Goal: Information Seeking & Learning: Compare options

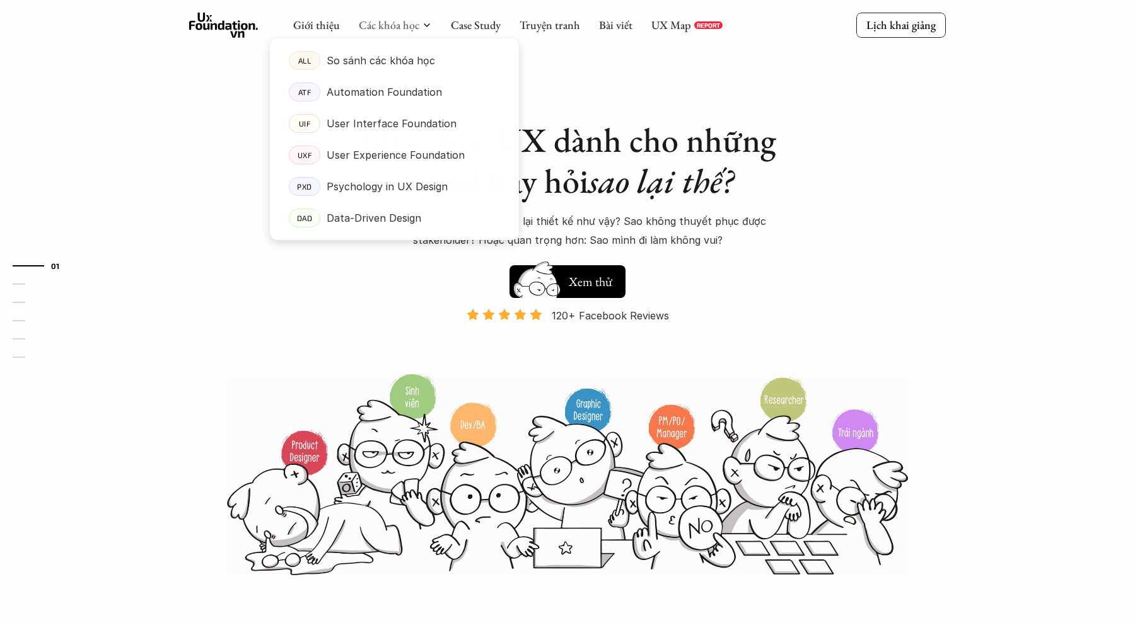
click at [391, 28] on link "Các khóa học" at bounding box center [389, 25] width 61 height 14
click at [335, 53] on p "So sánh các khóa học" at bounding box center [381, 60] width 108 height 19
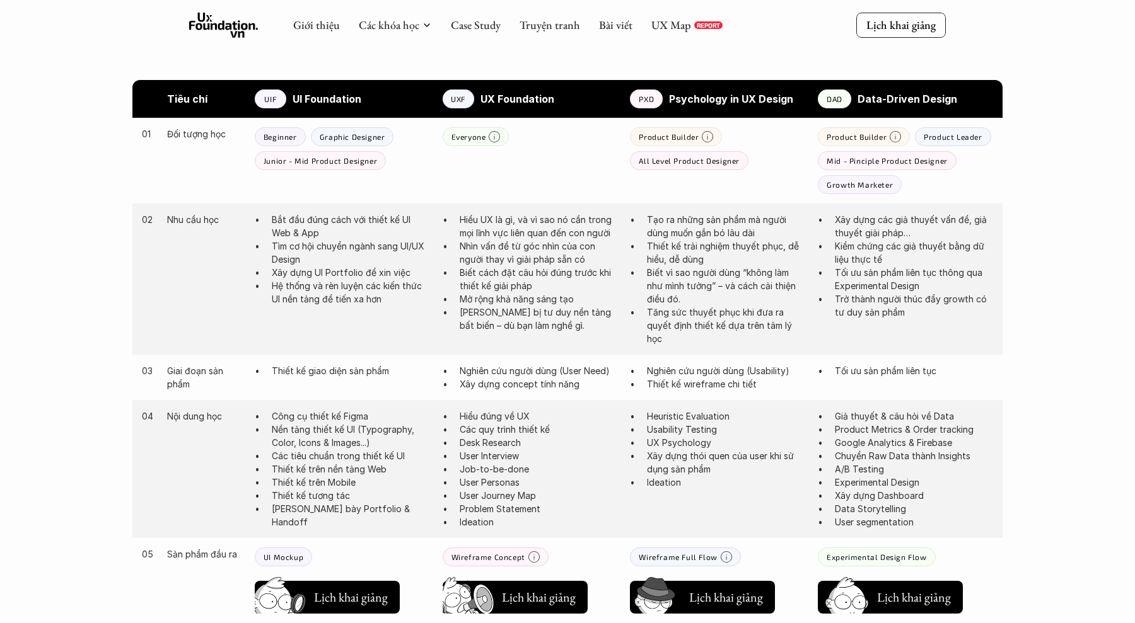
scroll to position [582, 0]
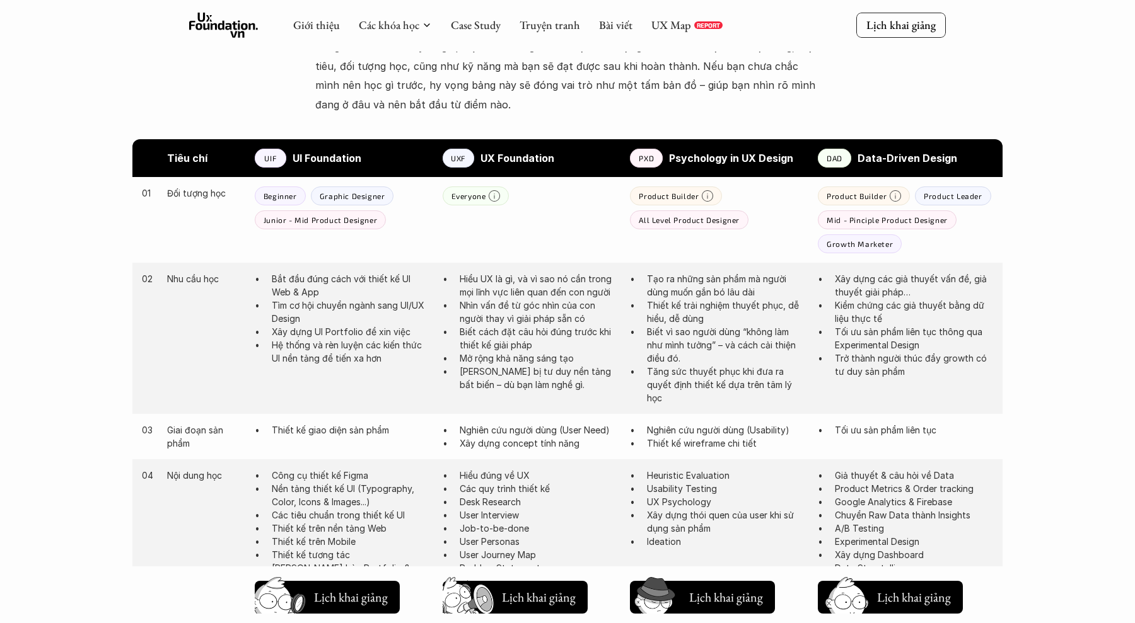
click at [700, 154] on strong "Psychology in UX Design" at bounding box center [731, 158] width 124 height 13
copy strong "Psychology"
click at [869, 158] on strong "Data-Driven Design" at bounding box center [907, 158] width 100 height 13
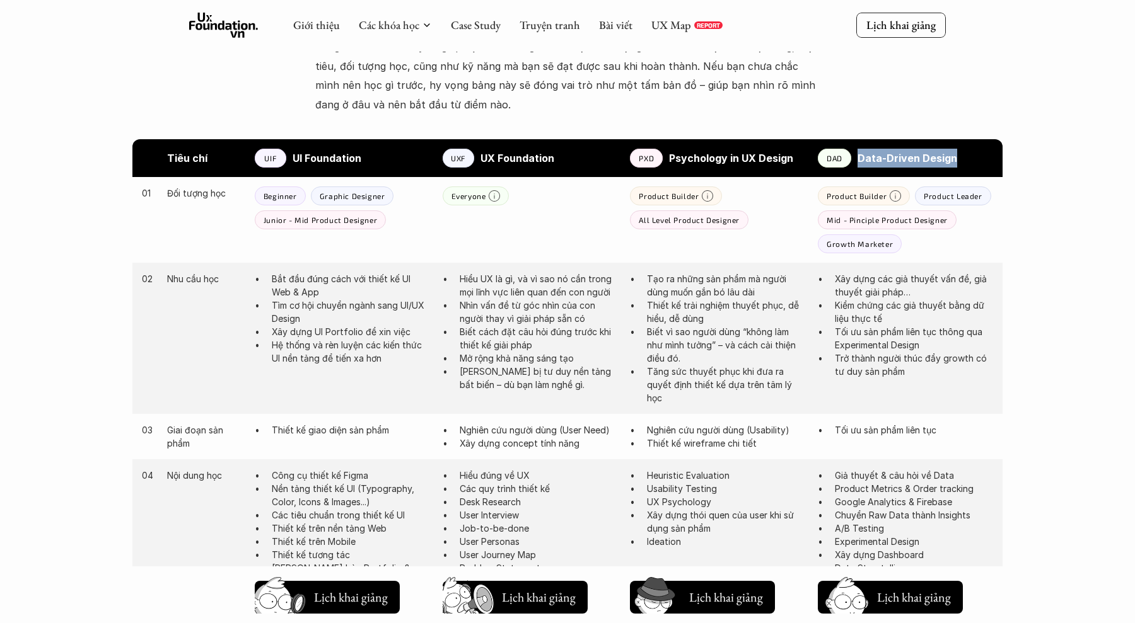
drag, startPoint x: 962, startPoint y: 157, endPoint x: 857, endPoint y: 155, distance: 105.3
click at [857, 154] on div "DAD Data-Driven Design" at bounding box center [905, 158] width 175 height 19
copy strong "Data-Driven Design"
click at [1037, 209] on div "Giới thiệu Các khóa học Case Study Truyện tranh Bài viết UX Map REPORT Lịch kha…" at bounding box center [567, 575] width 1135 height 2314
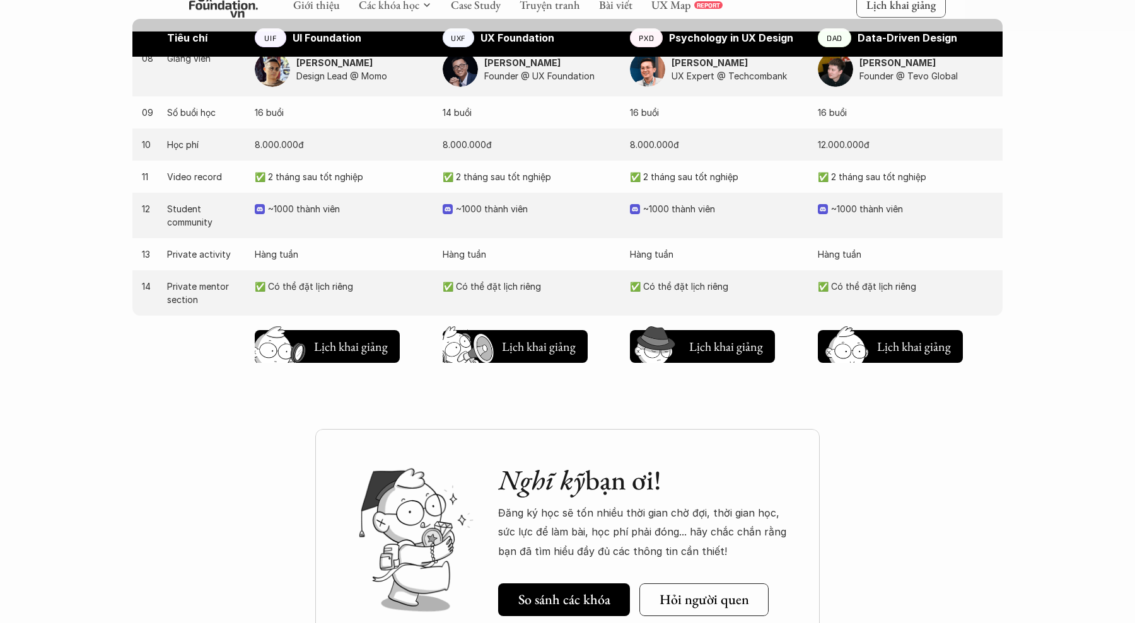
scroll to position [1360, 0]
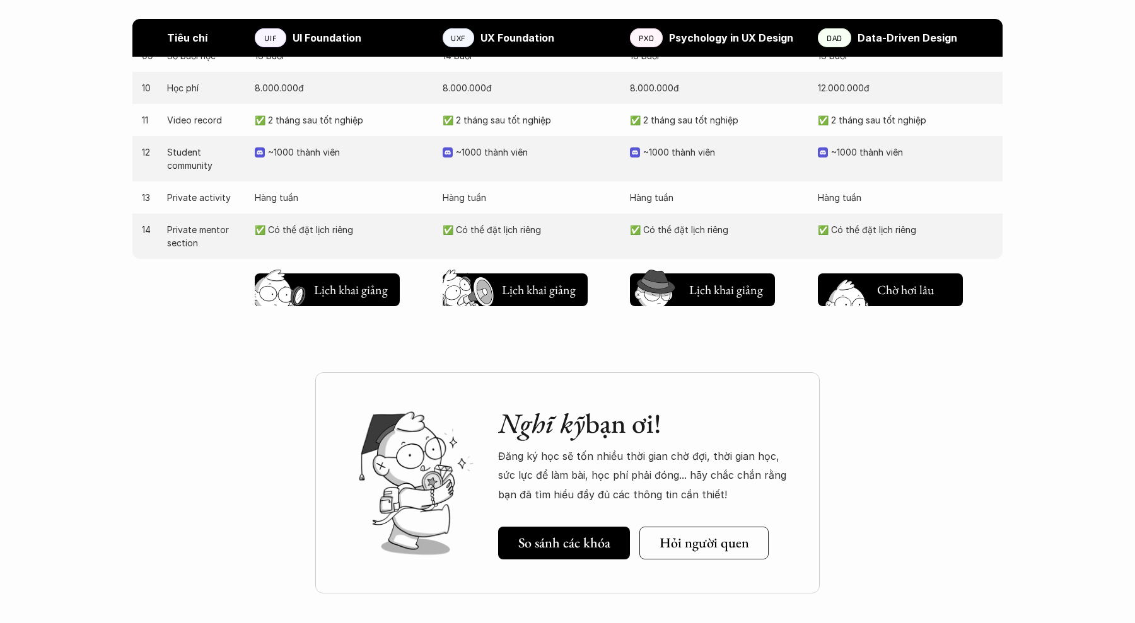
click at [894, 284] on h5 "Lịch khai giảng" at bounding box center [914, 288] width 74 height 18
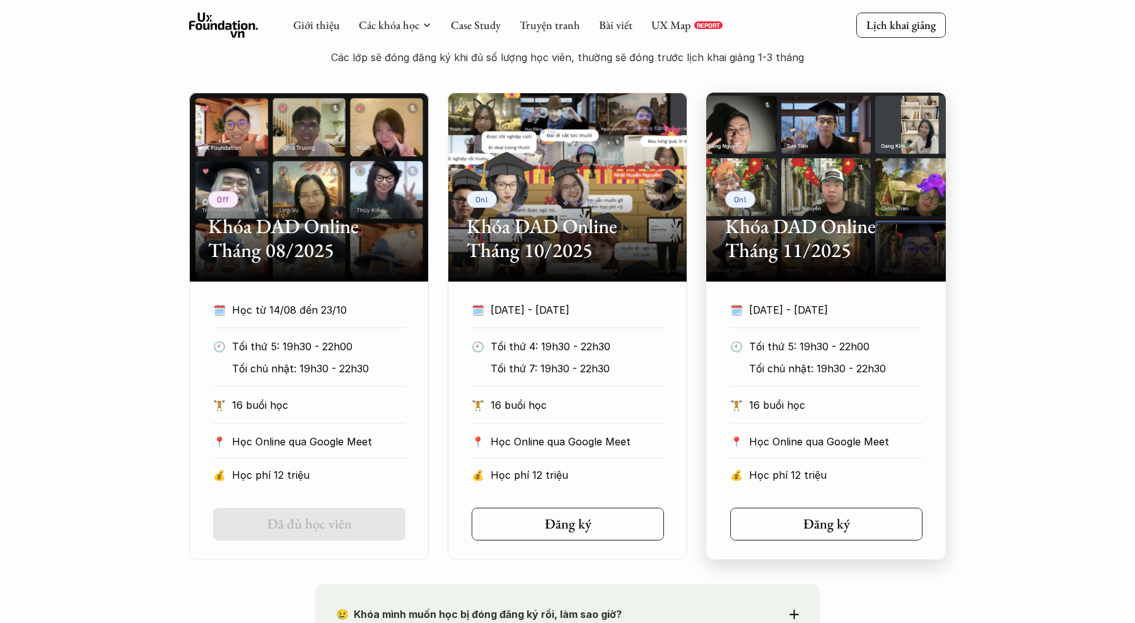
scroll to position [638, 0]
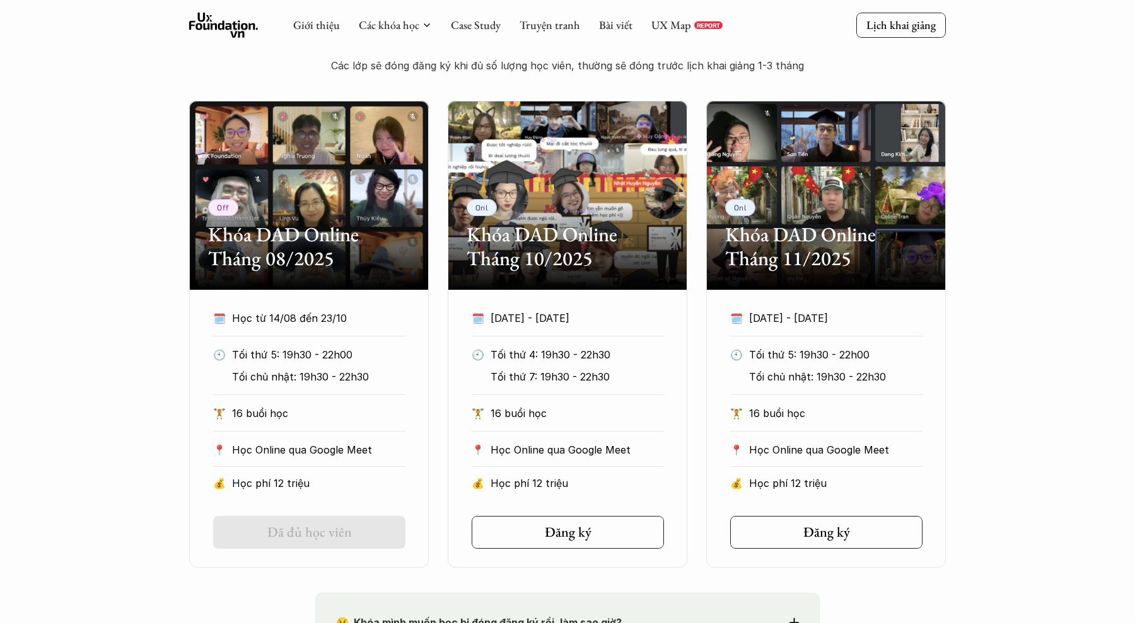
click at [1031, 409] on div "Off Khóa DAD Online Tháng 08/2025 🗓️ Học từ 14/08 đến 23/10 🕙 Tối thứ 5: 19h30 …" at bounding box center [567, 334] width 1135 height 467
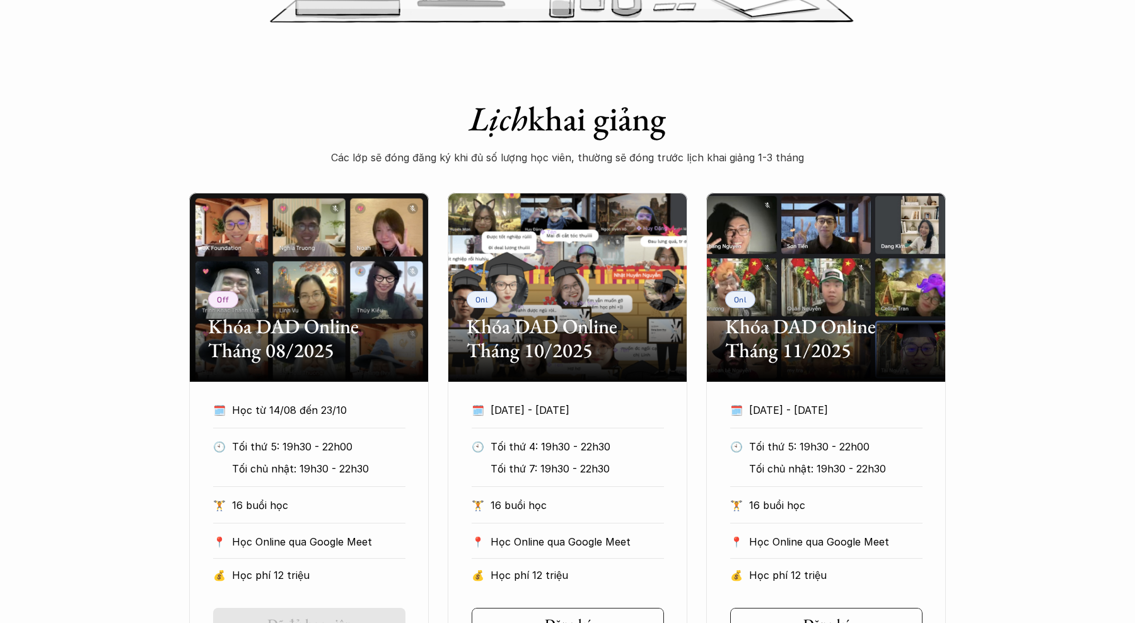
scroll to position [552, 0]
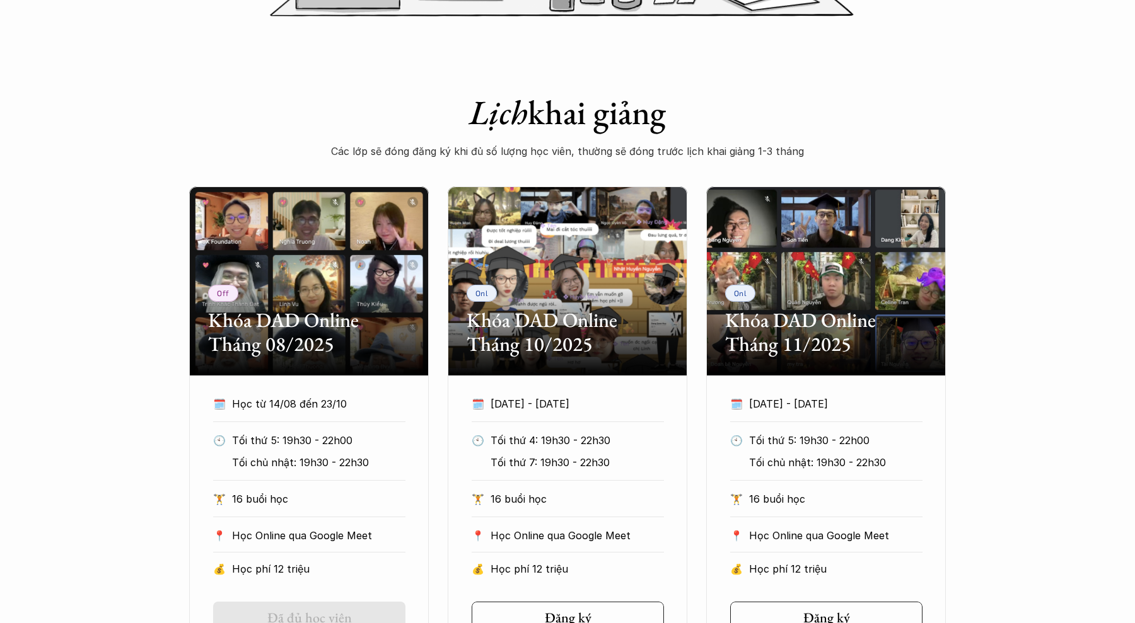
click at [989, 192] on div "Off Khóa DAD Online Tháng 08/2025 🗓️ Học từ 14/08 đến 23/10 🕙 Tối thứ 5: 19h30 …" at bounding box center [567, 420] width 1135 height 467
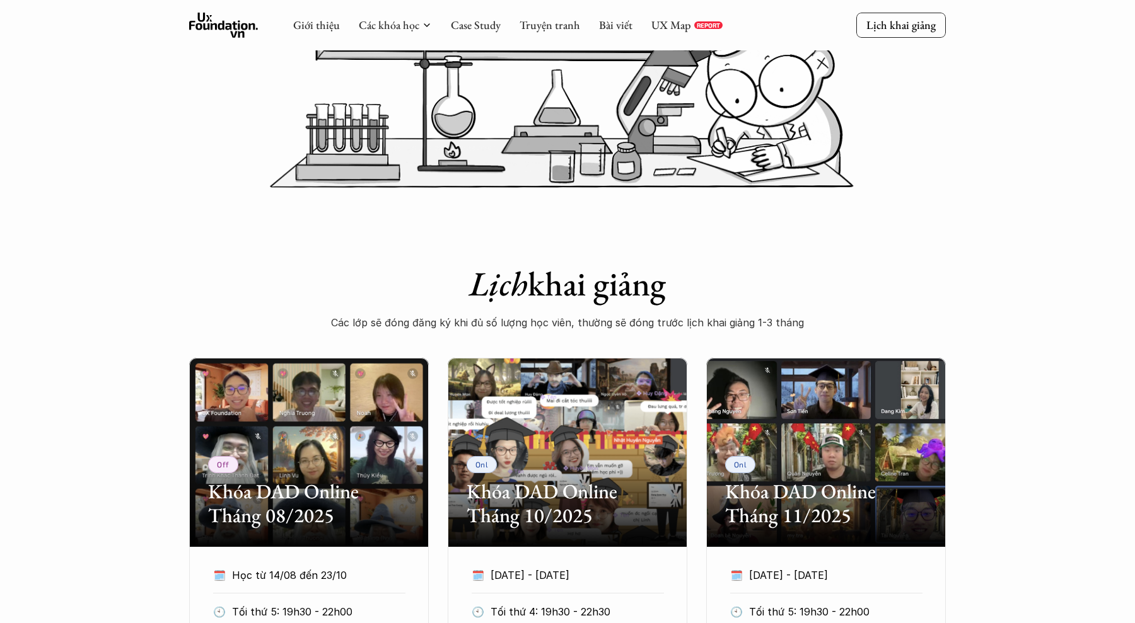
scroll to position [241, 0]
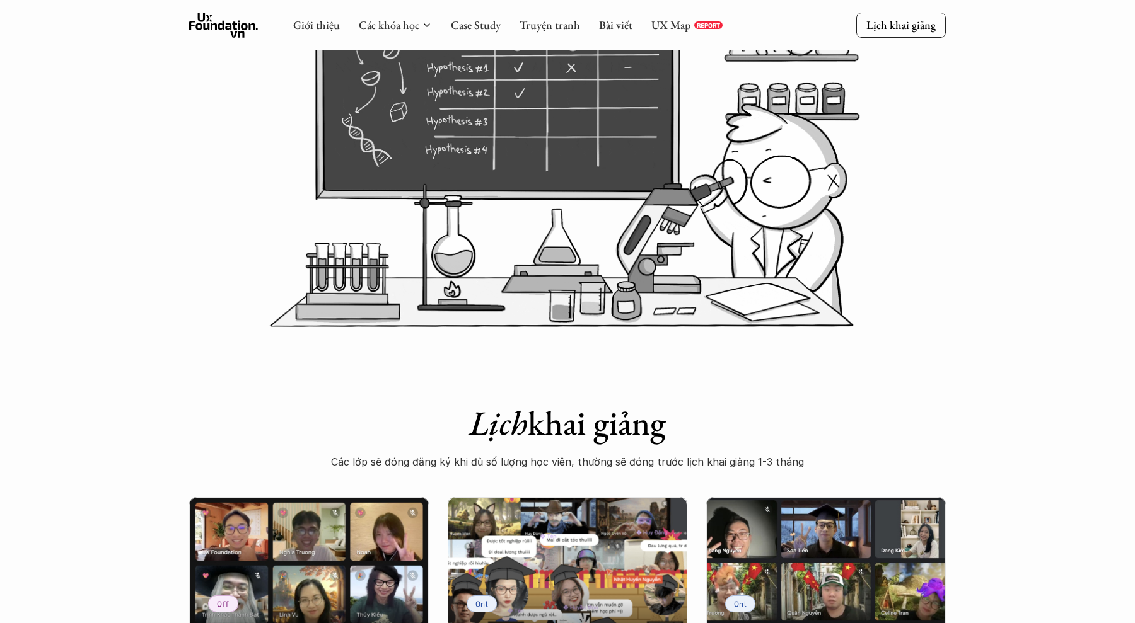
click at [691, 30] on div "UX Map REPORT" at bounding box center [686, 25] width 71 height 14
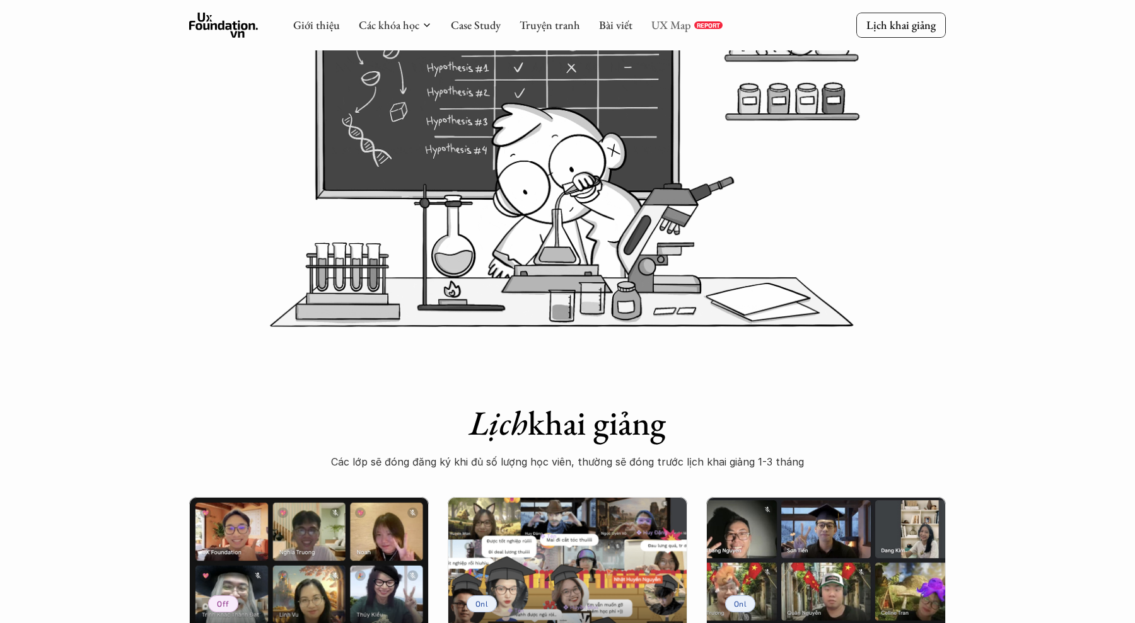
click at [677, 29] on link "UX Map" at bounding box center [671, 25] width 40 height 14
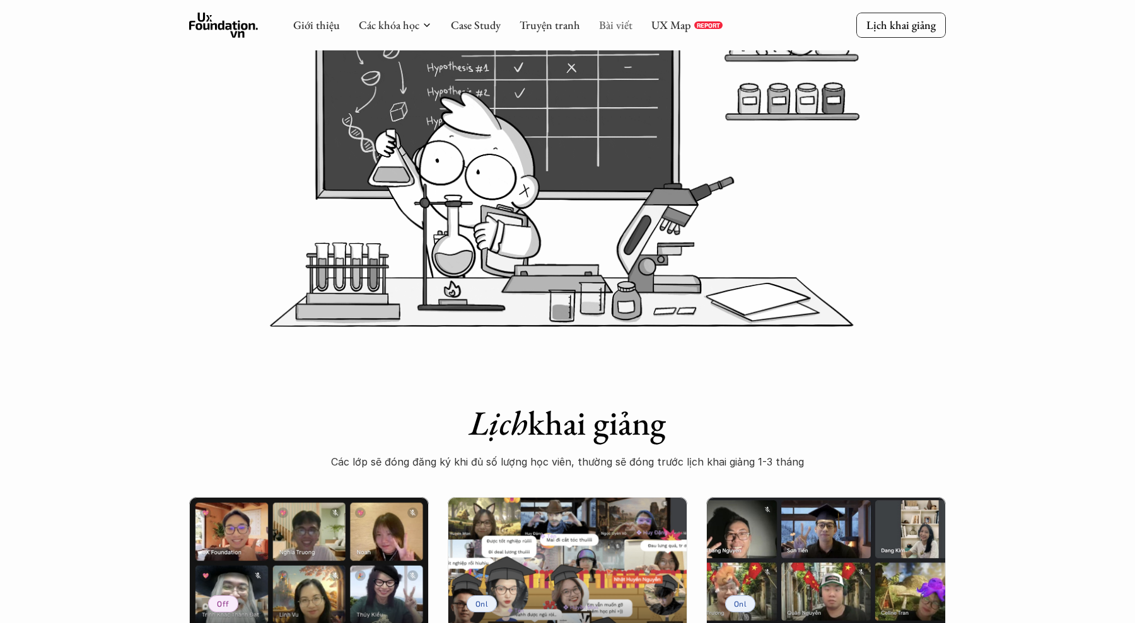
click at [620, 22] on link "Bài viết" at bounding box center [615, 25] width 33 height 14
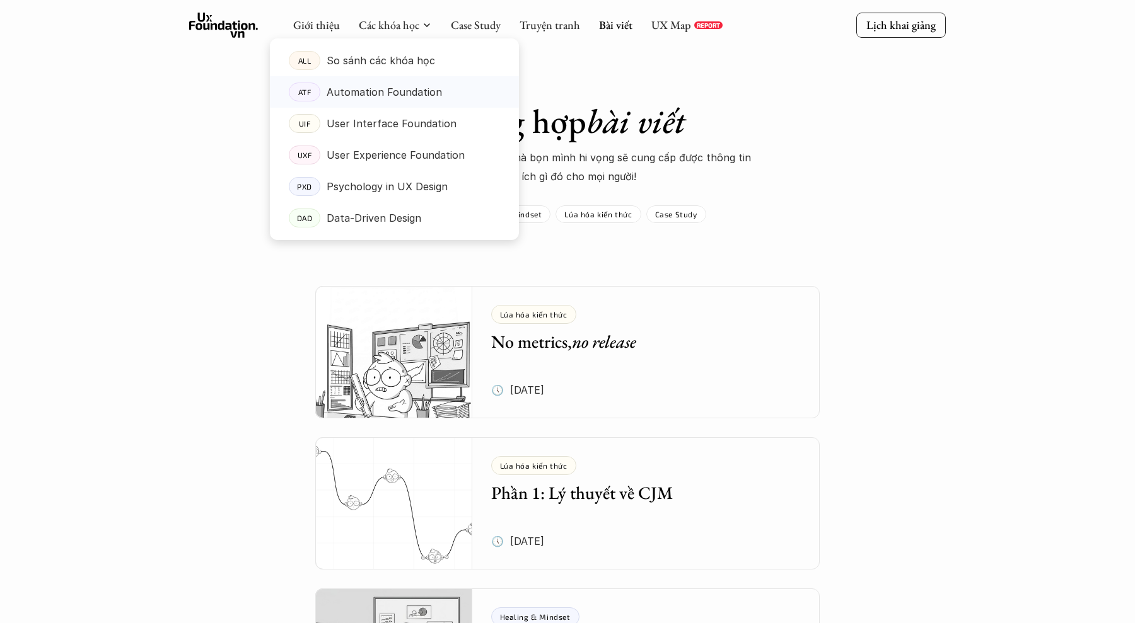
click at [339, 91] on p "Automation Foundation" at bounding box center [384, 92] width 115 height 19
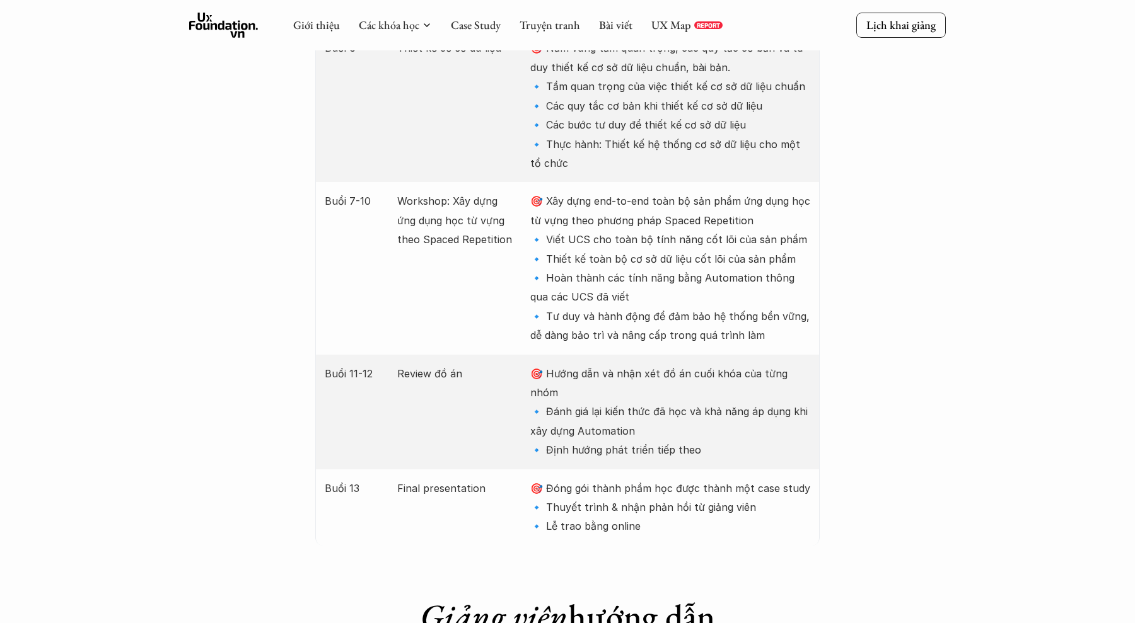
scroll to position [2218, 0]
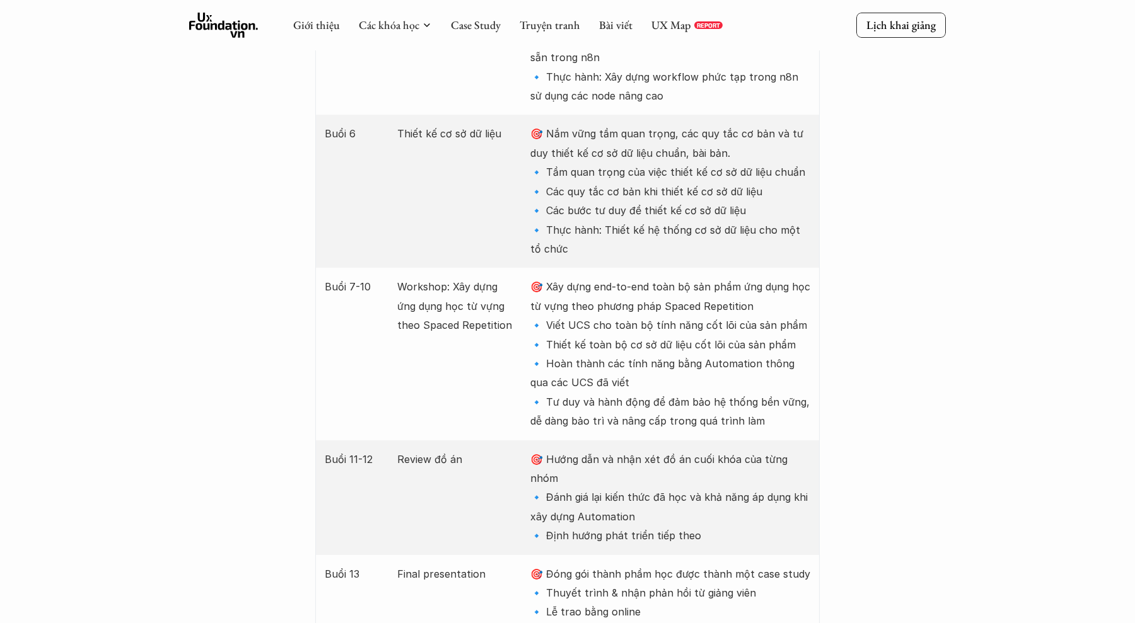
click at [230, 21] on icon at bounding box center [223, 25] width 69 height 25
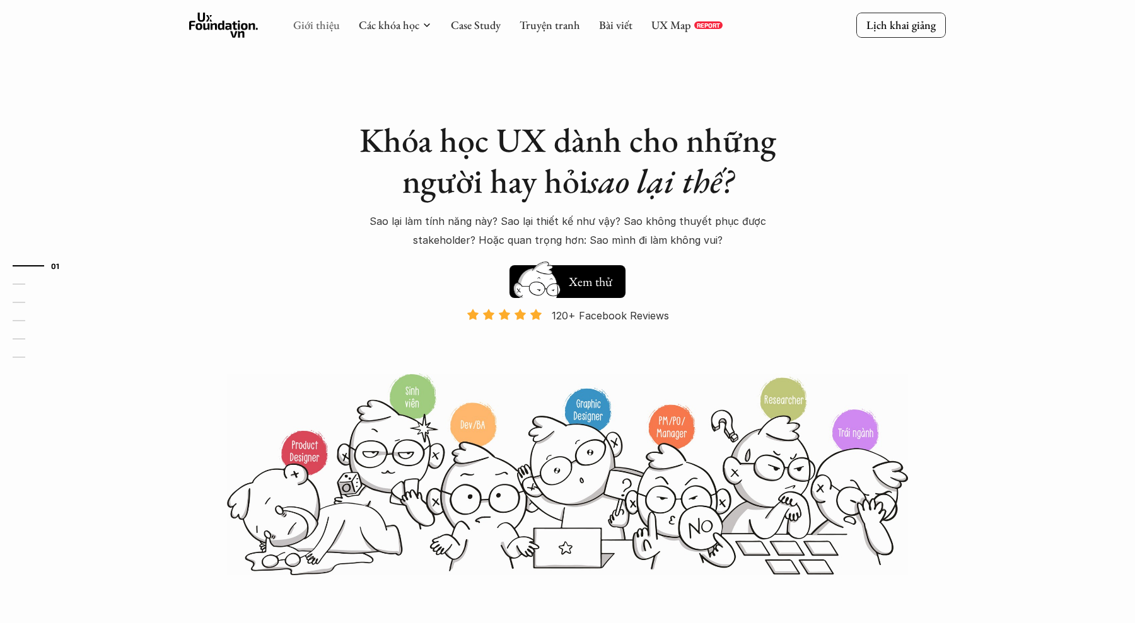
click at [324, 30] on link "Giới thiệu" at bounding box center [316, 25] width 47 height 14
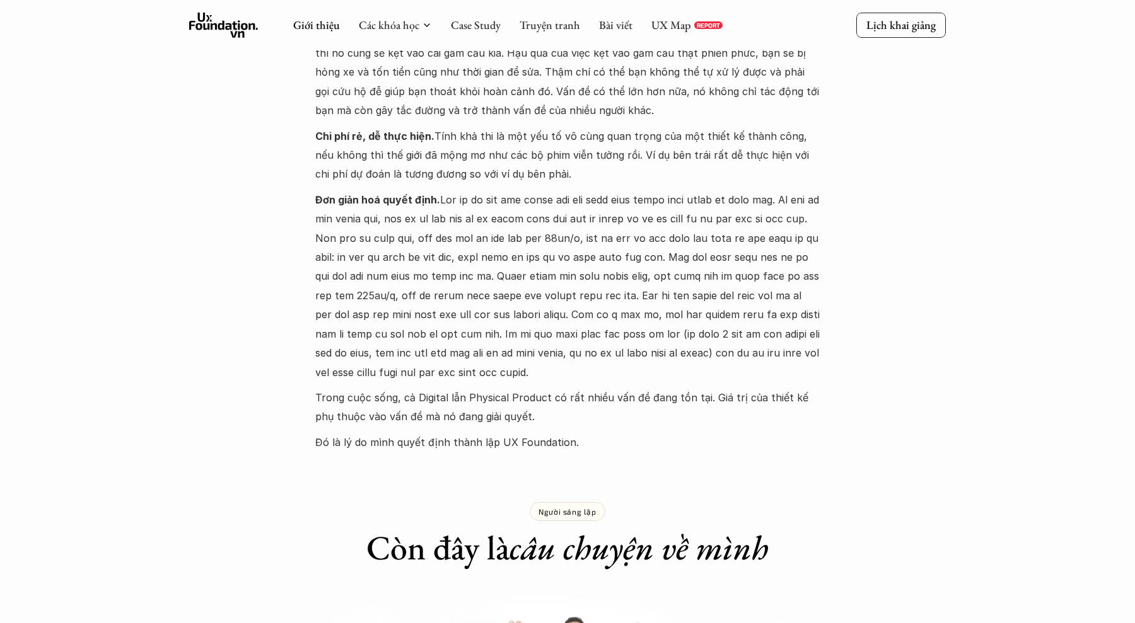
scroll to position [228, 0]
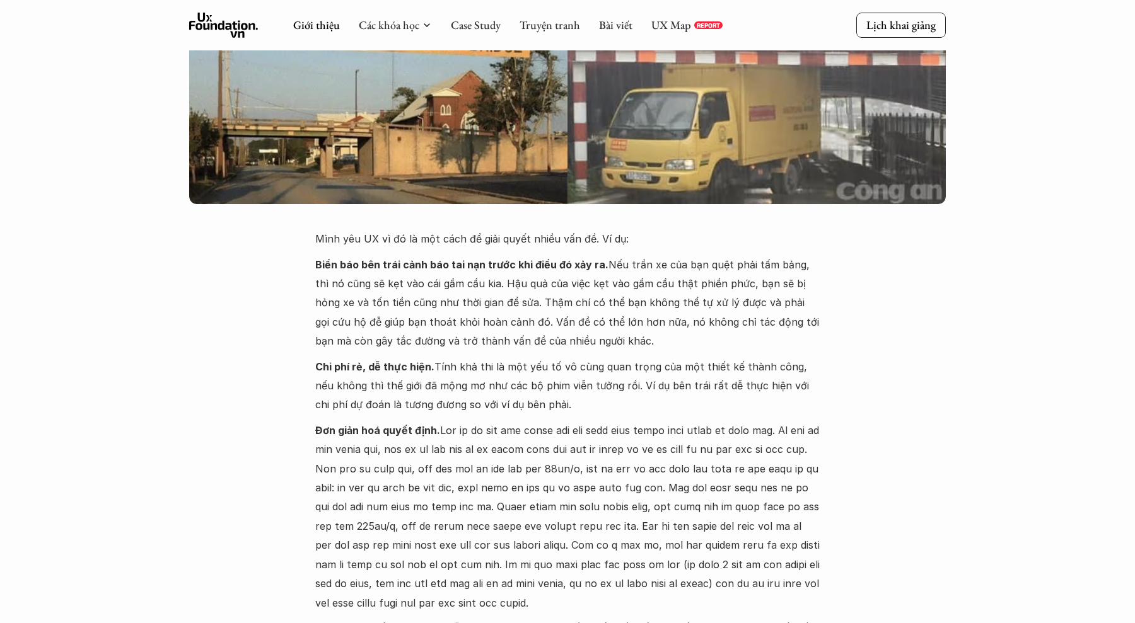
click at [247, 31] on icon at bounding box center [223, 25] width 69 height 25
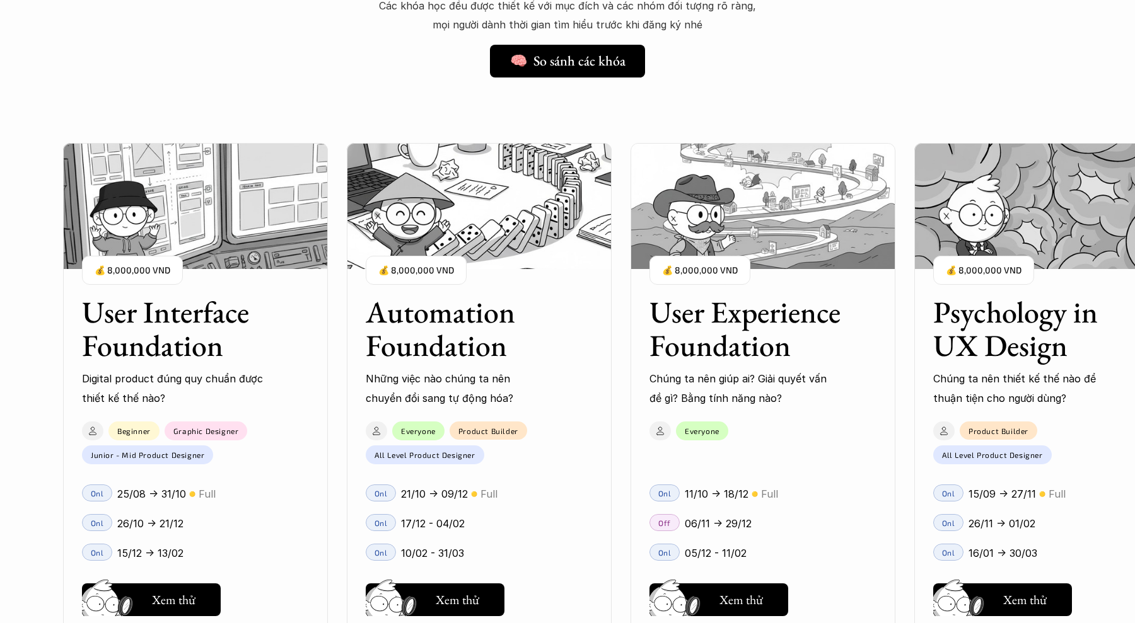
scroll to position [1079, 0]
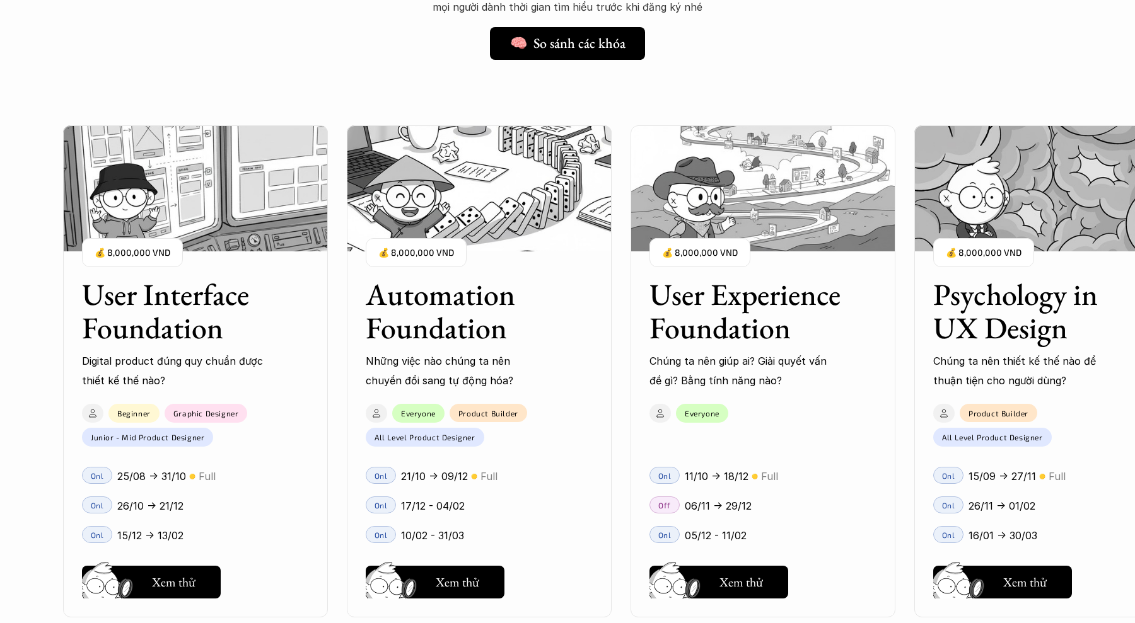
click at [610, 61] on div "User Interface Foundation Digital product đúng quy chuẩn được thiết kế thế nào?…" at bounding box center [762, 371] width 1399 height 623
click at [587, 49] on h5 "🧠 So sánh các khóa" at bounding box center [561, 43] width 115 height 16
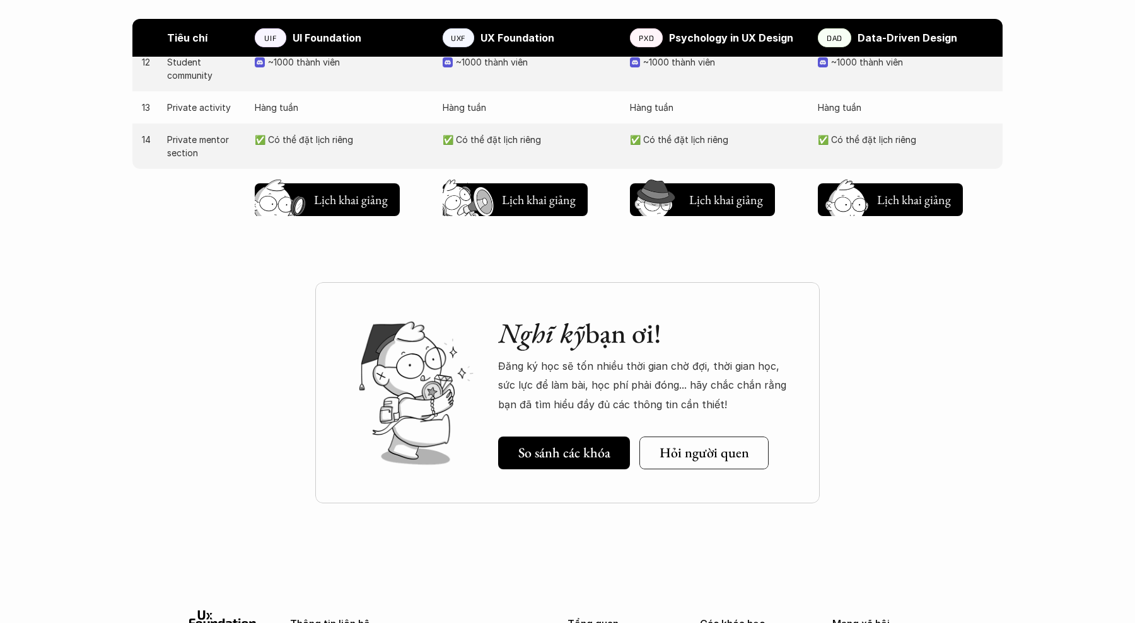
scroll to position [1690, 0]
